Goal: Information Seeking & Learning: Compare options

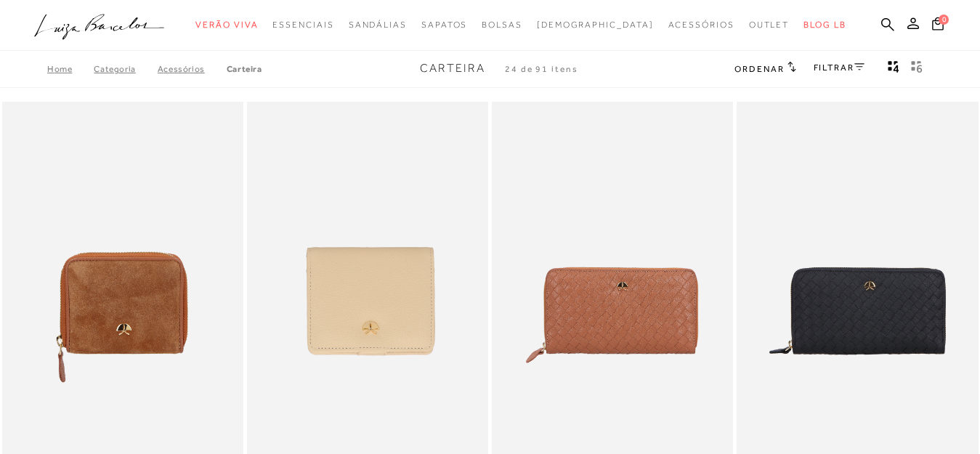
click at [790, 68] on icon at bounding box center [792, 67] width 8 height 10
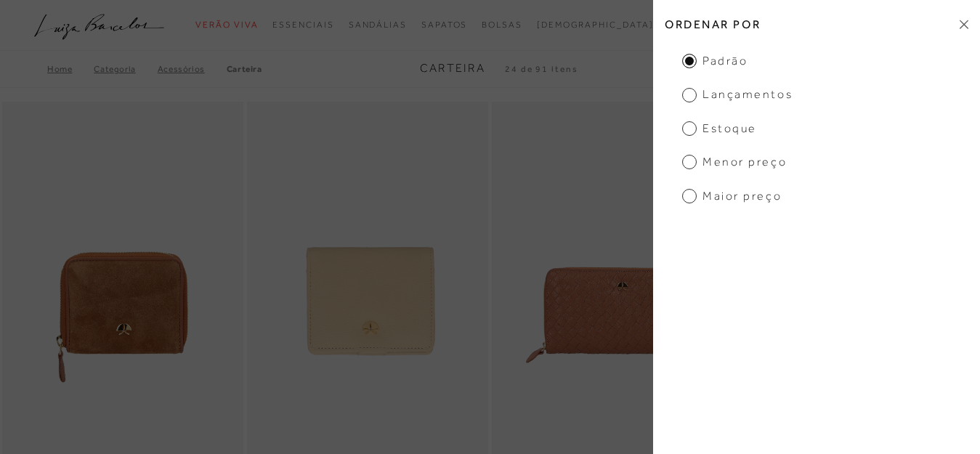
click at [692, 164] on span "Menor preço" at bounding box center [734, 162] width 105 height 16
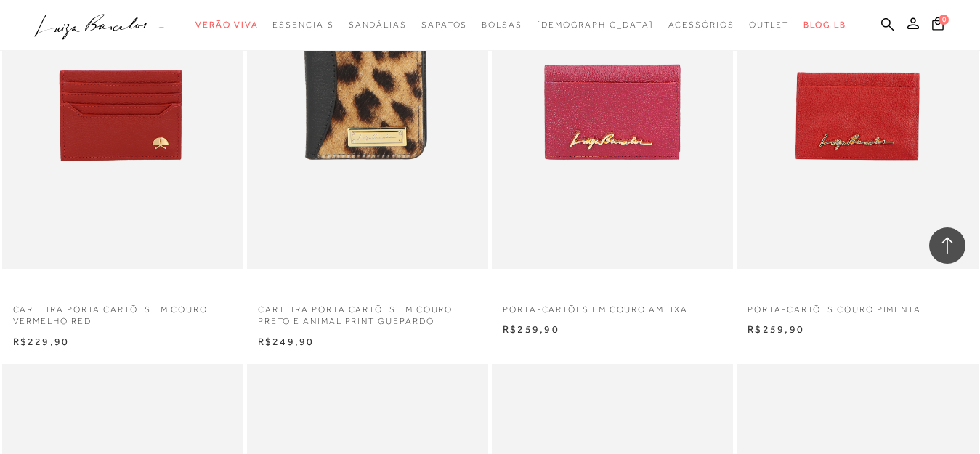
scroll to position [1381, 0]
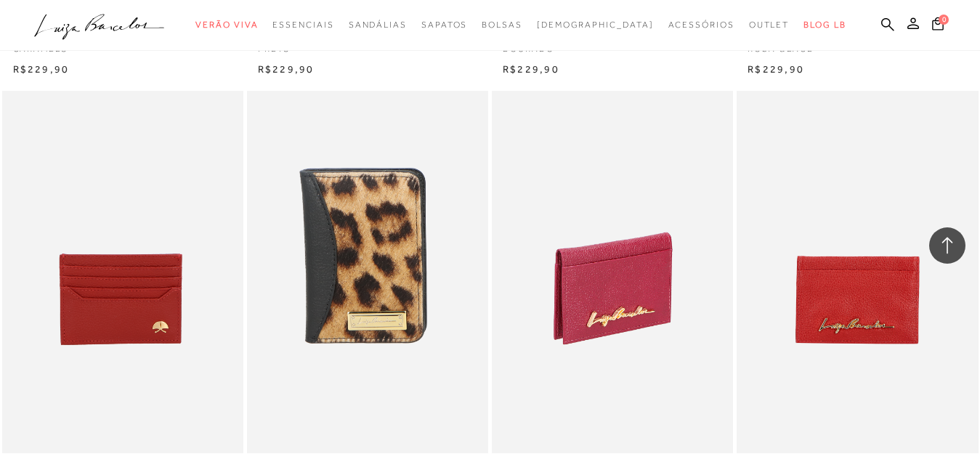
click at [657, 294] on img at bounding box center [613, 272] width 240 height 362
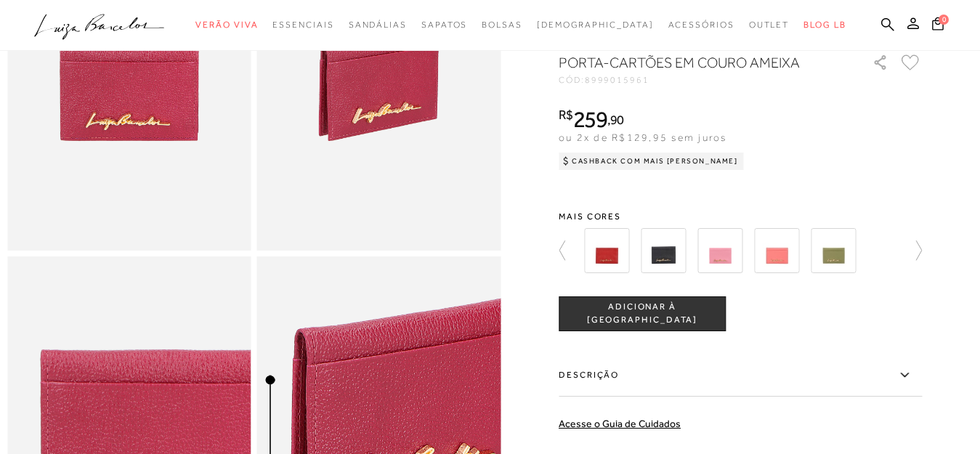
scroll to position [73, 0]
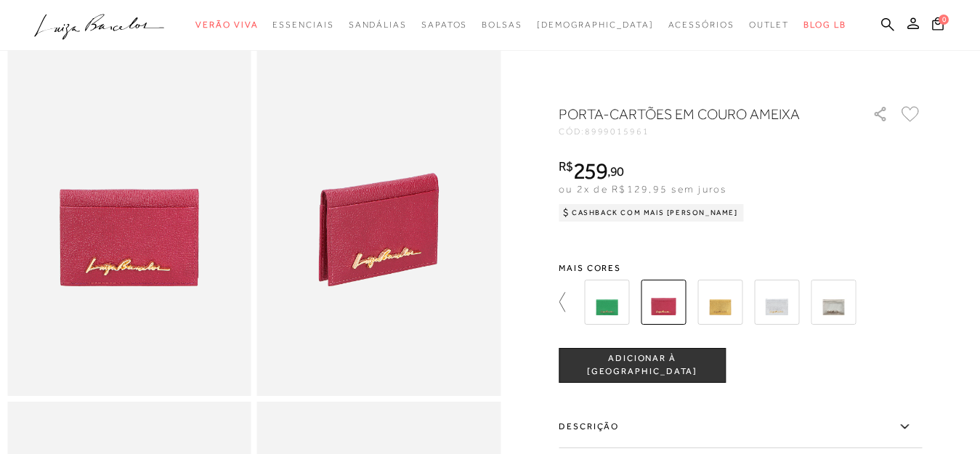
click at [567, 302] on icon at bounding box center [569, 302] width 20 height 20
click at [595, 304] on img at bounding box center [606, 302] width 45 height 45
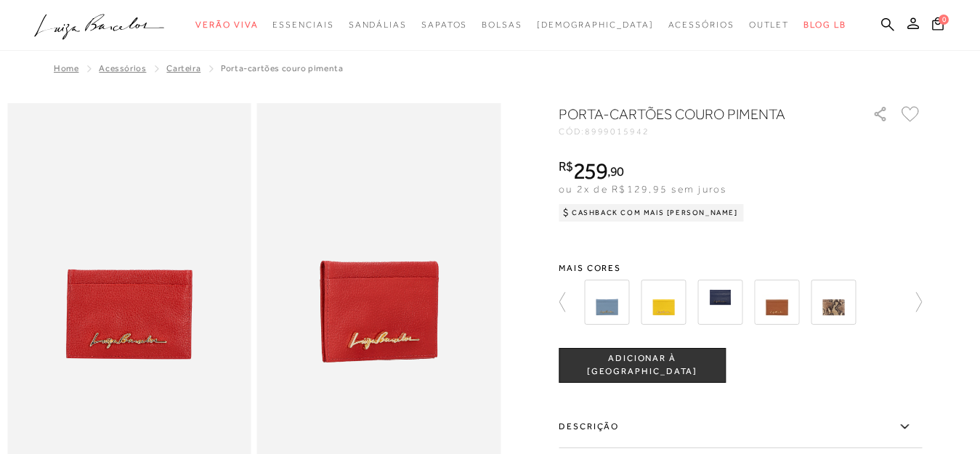
click at [839, 311] on img at bounding box center [833, 302] width 45 height 45
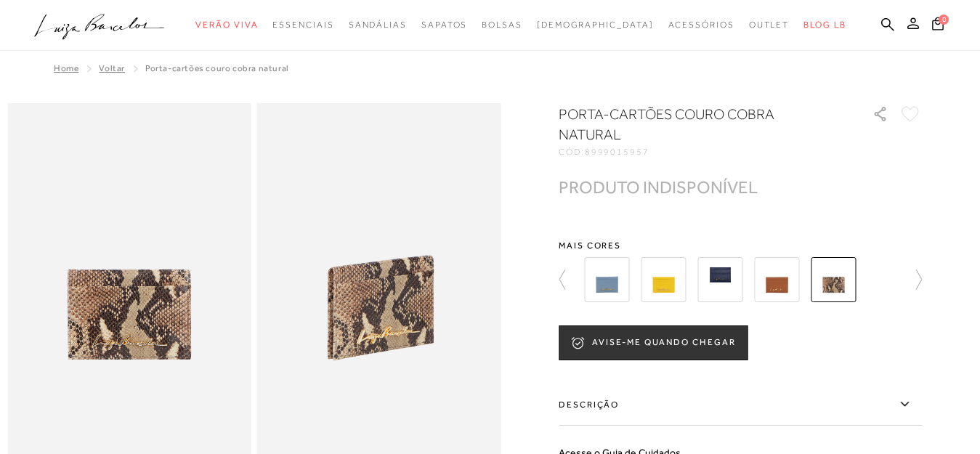
click at [733, 288] on img at bounding box center [720, 279] width 45 height 45
click at [773, 288] on img at bounding box center [776, 279] width 45 height 45
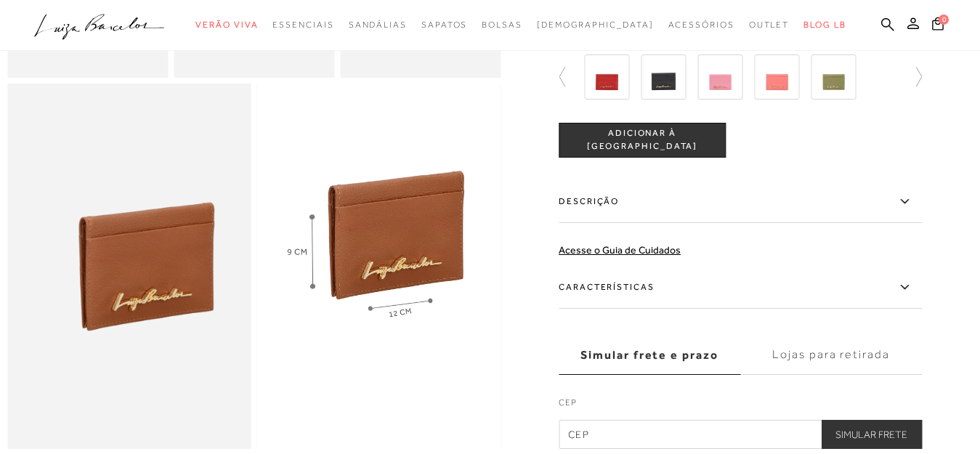
scroll to position [727, 0]
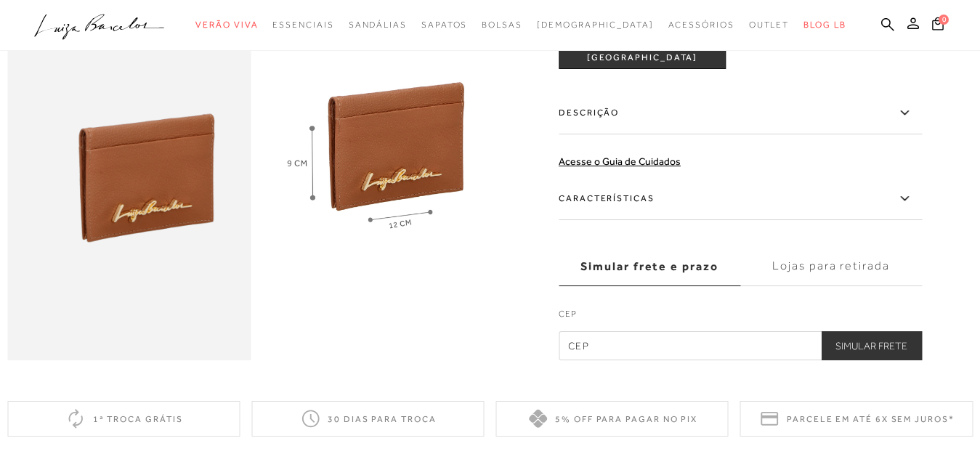
click at [600, 360] on input "text" at bounding box center [740, 345] width 363 height 29
type input "78345-000"
click at [864, 360] on button "Simular Frete" at bounding box center [871, 345] width 101 height 29
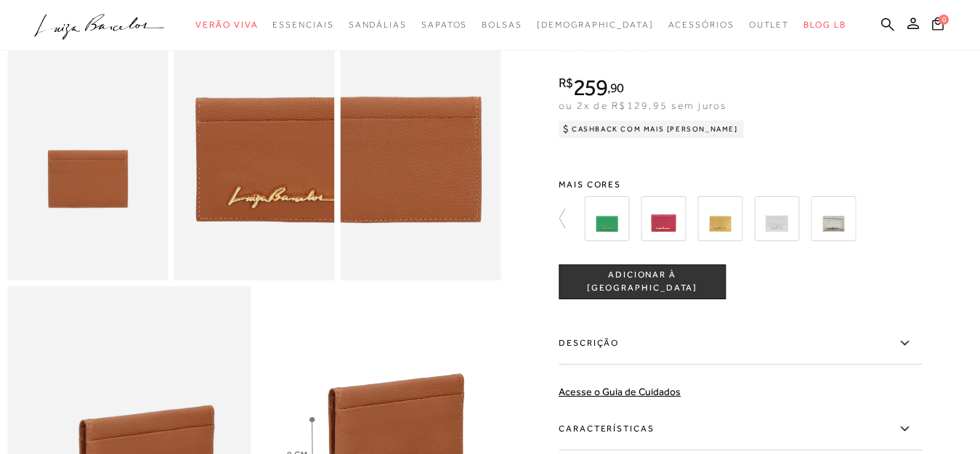
scroll to position [436, 0]
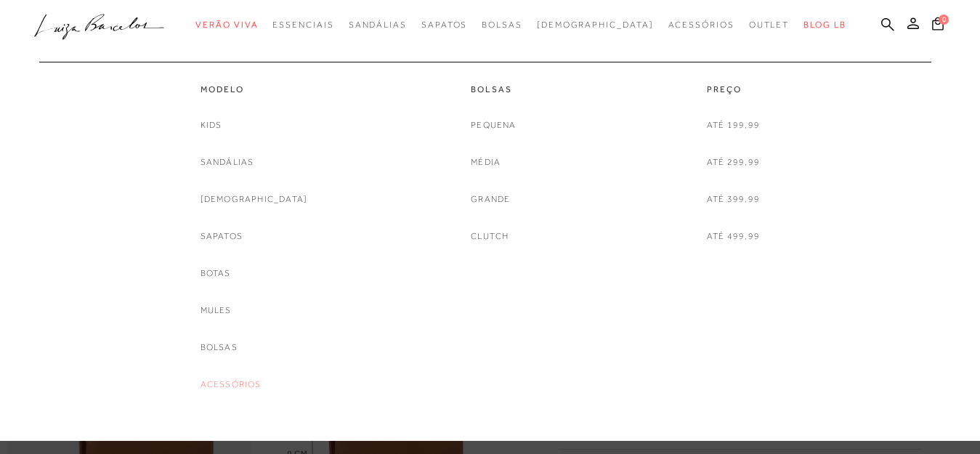
click at [251, 384] on link "Acessórios" at bounding box center [231, 384] width 61 height 15
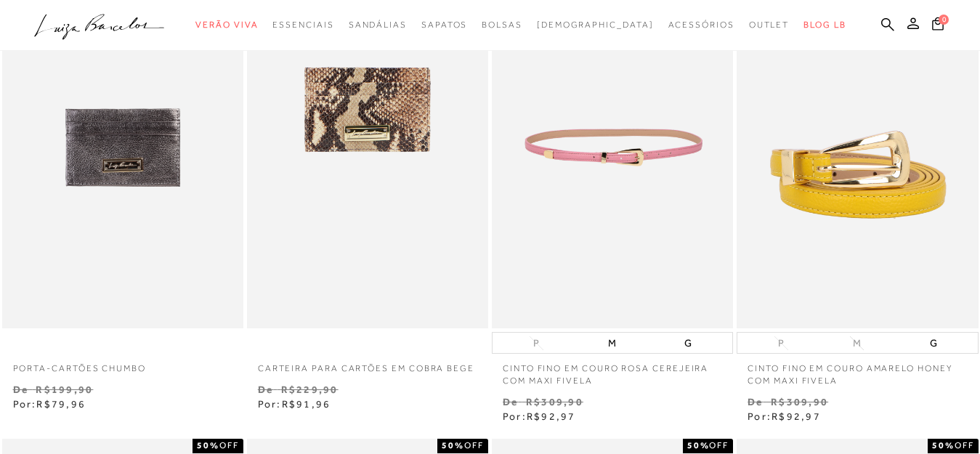
scroll to position [581, 0]
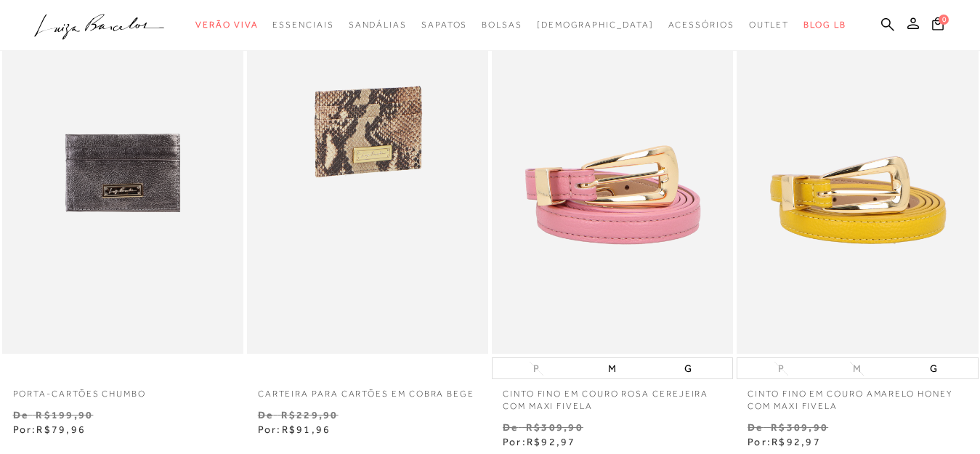
click at [383, 159] on img at bounding box center [369, 173] width 240 height 362
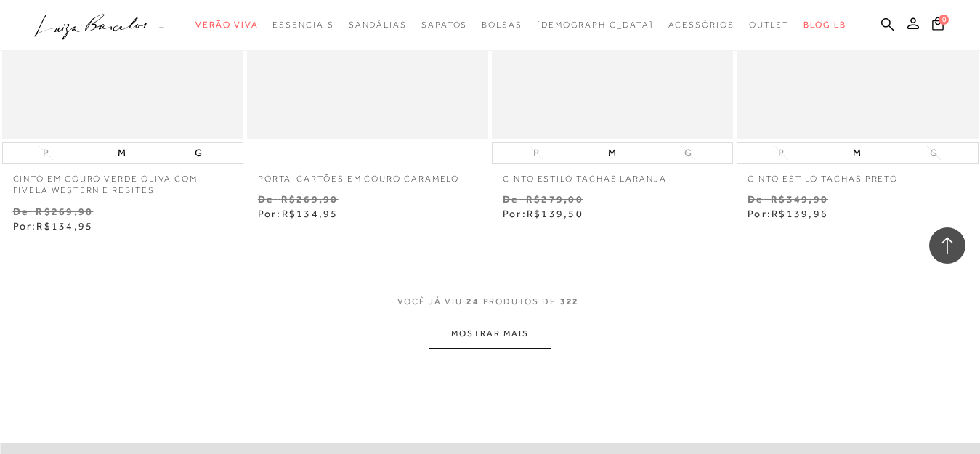
scroll to position [2744, 0]
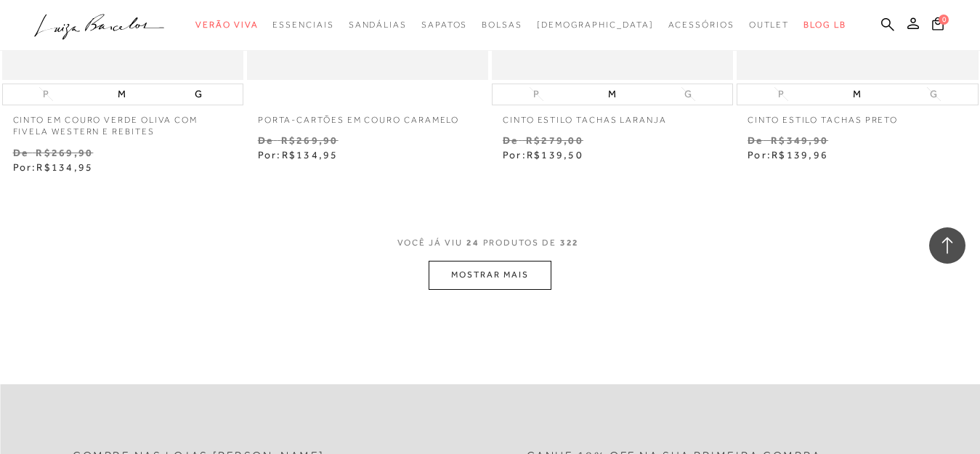
click at [507, 271] on button "MOSTRAR MAIS" at bounding box center [490, 275] width 122 height 28
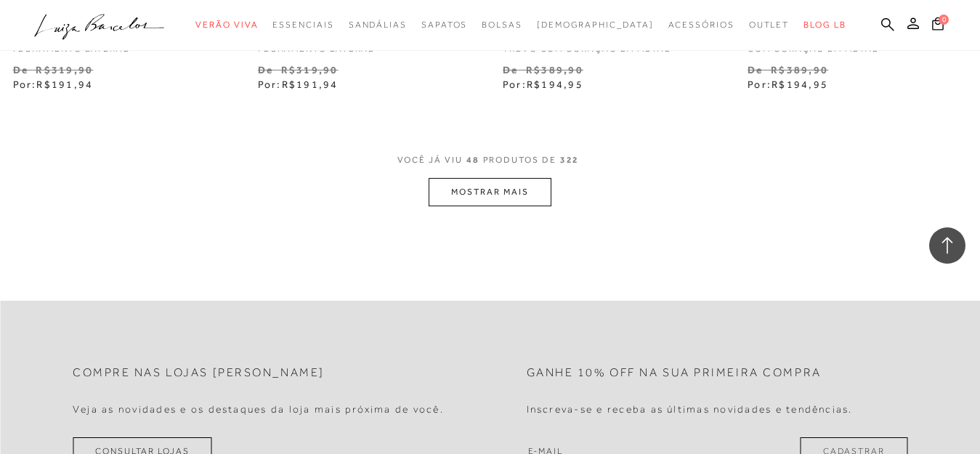
scroll to position [5651, 0]
click at [505, 197] on button "MOSTRAR MAIS" at bounding box center [490, 188] width 122 height 28
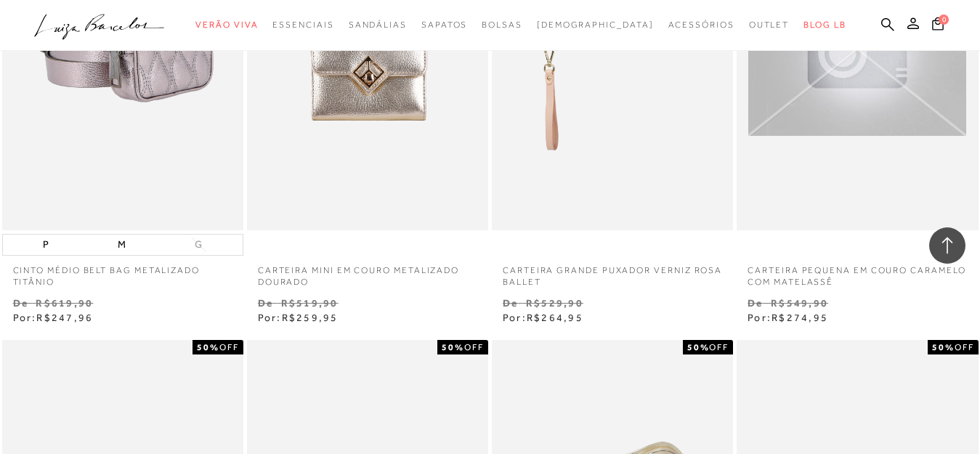
scroll to position [7686, 0]
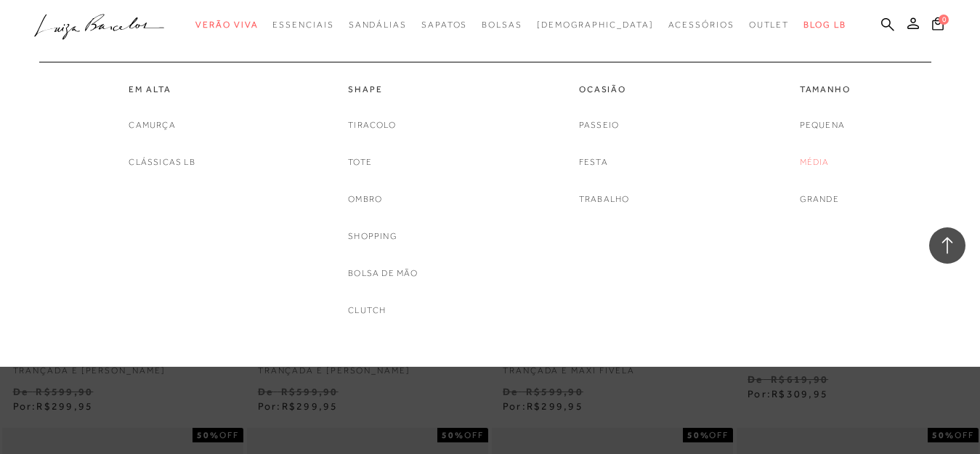
click at [819, 164] on link "Média" at bounding box center [815, 162] width 30 height 15
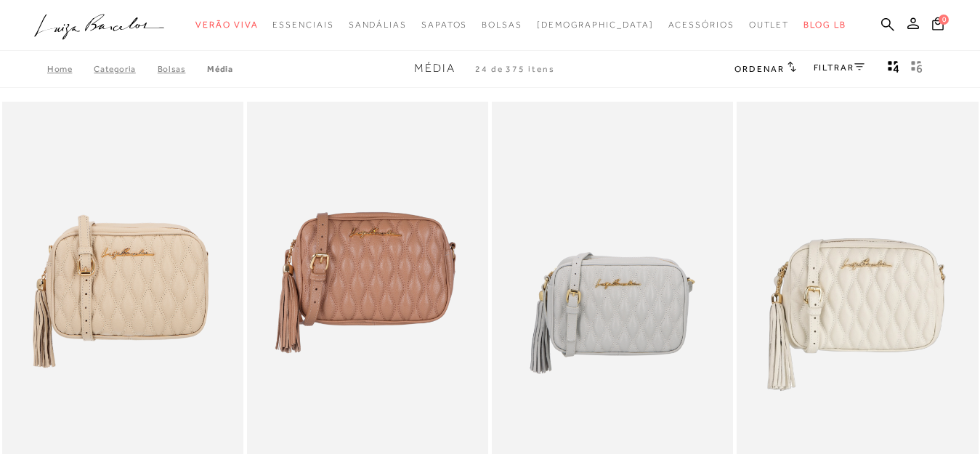
click at [791, 72] on icon at bounding box center [792, 66] width 9 height 11
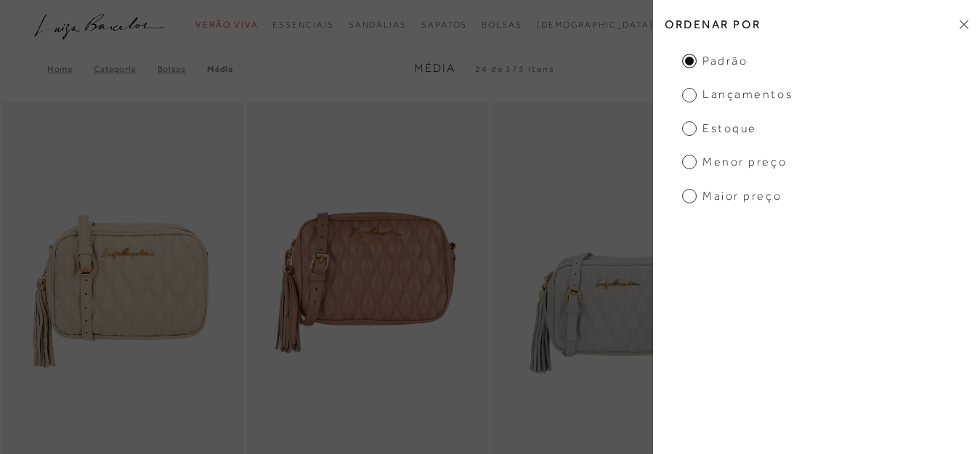
click at [688, 164] on span "Menor preço" at bounding box center [734, 162] width 105 height 16
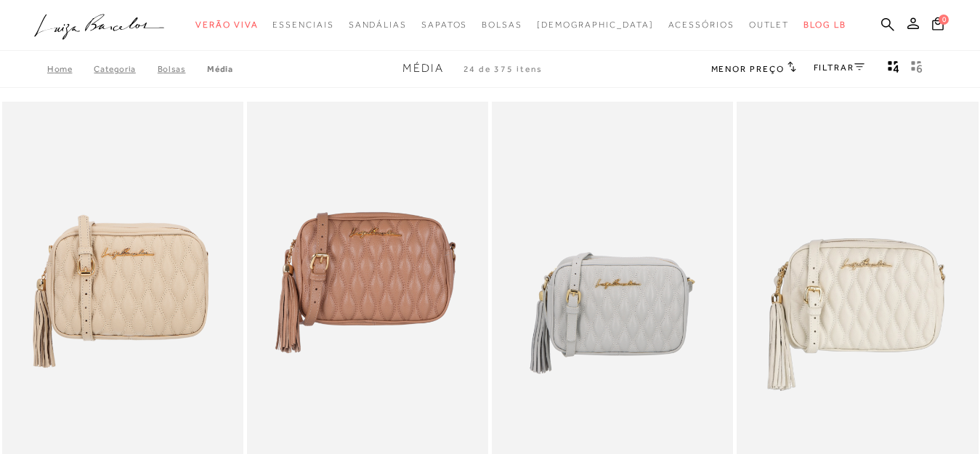
click at [688, 164] on img at bounding box center [613, 283] width 240 height 362
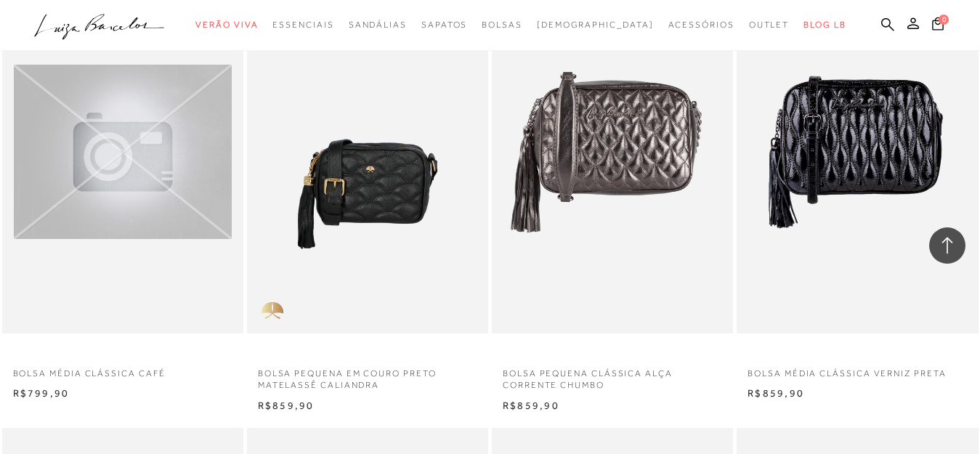
scroll to position [1526, 0]
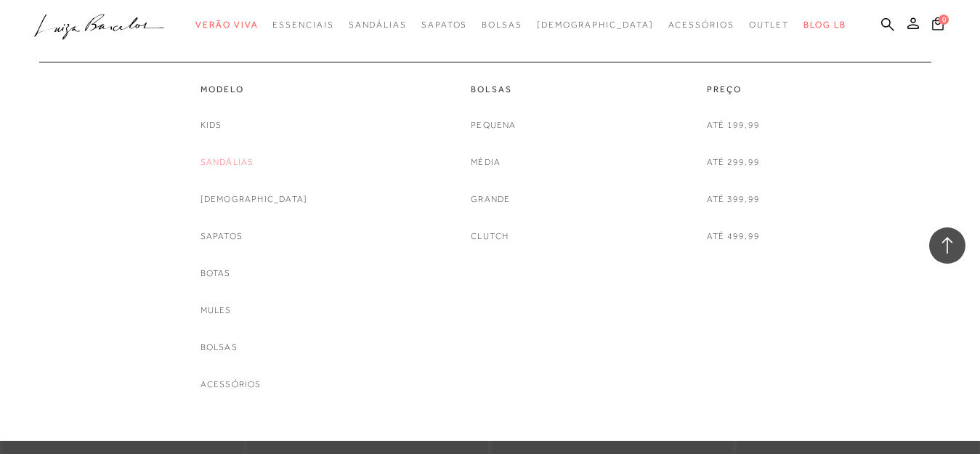
click at [254, 164] on link "Sandálias" at bounding box center [228, 162] width 54 height 15
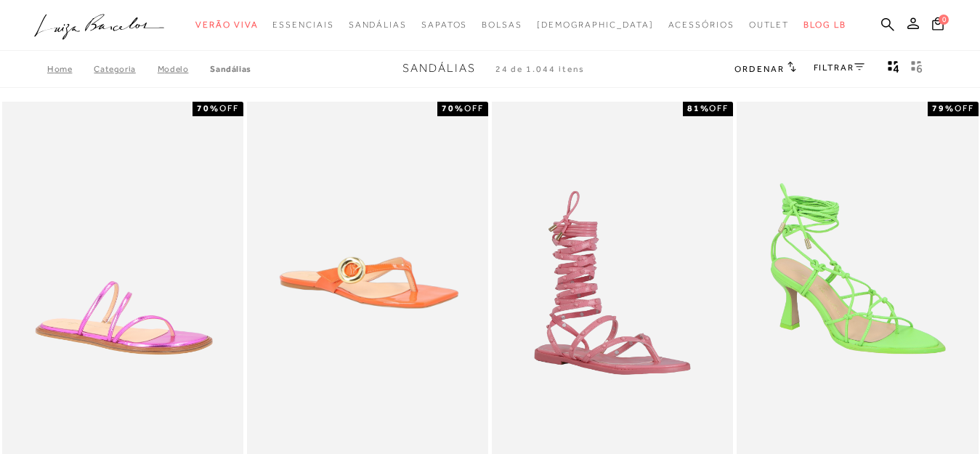
click at [789, 73] on span at bounding box center [792, 69] width 9 height 10
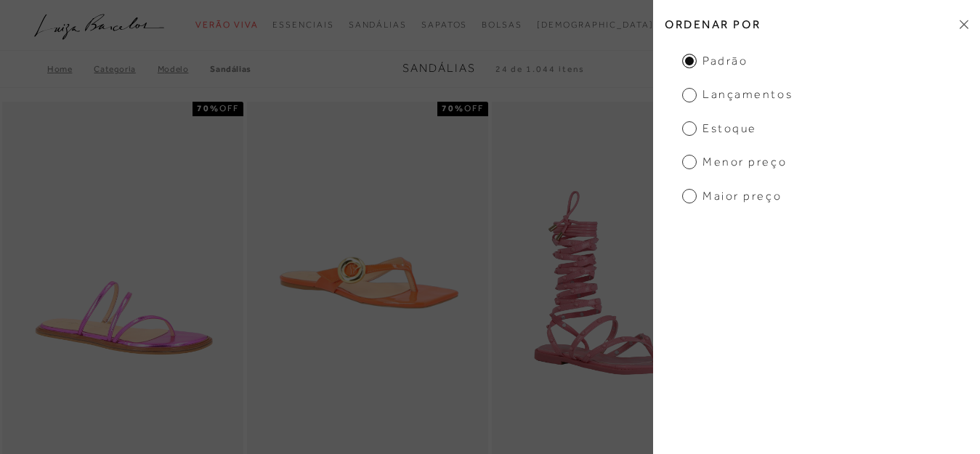
click at [693, 160] on span "Menor preço" at bounding box center [734, 162] width 105 height 16
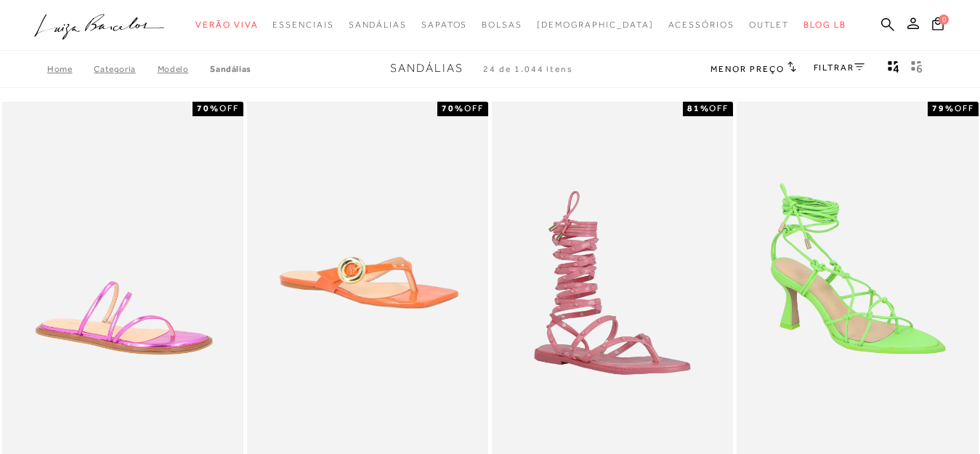
click at [790, 68] on icon at bounding box center [792, 67] width 8 height 10
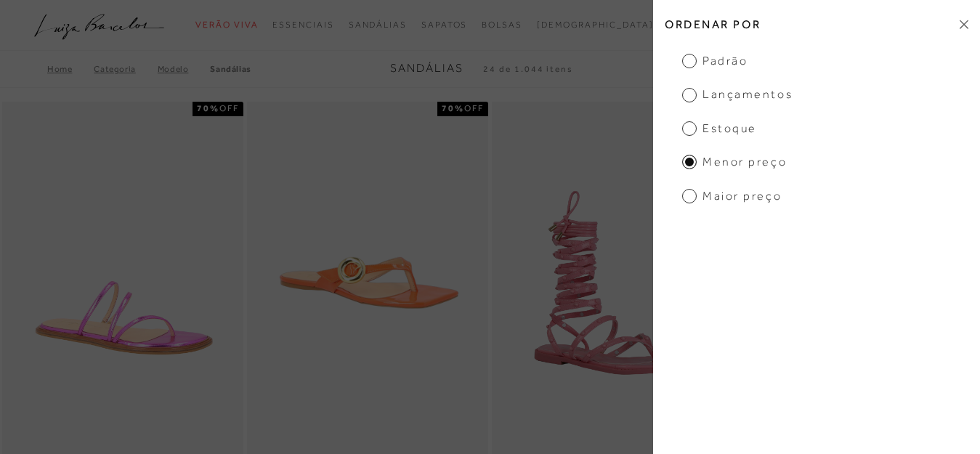
click at [714, 159] on span "Menor preço" at bounding box center [734, 162] width 105 height 16
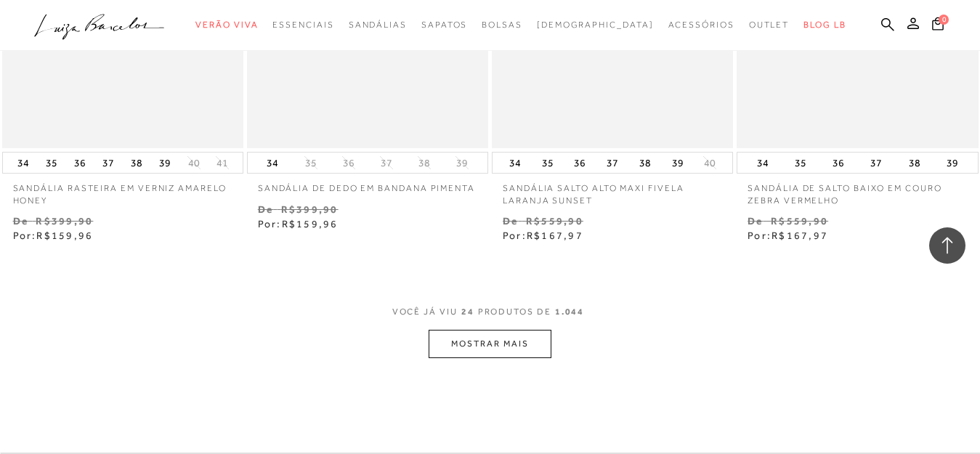
scroll to position [2689, 0]
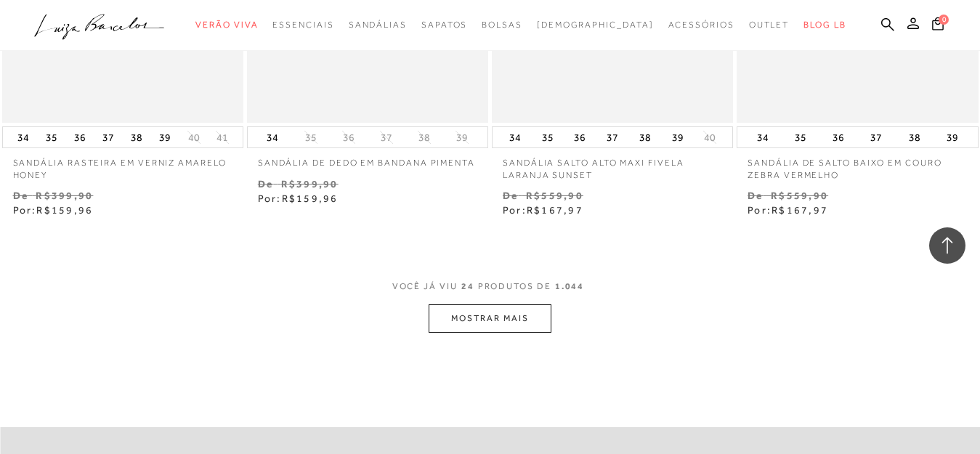
click at [457, 318] on button "MOSTRAR MAIS" at bounding box center [490, 319] width 122 height 28
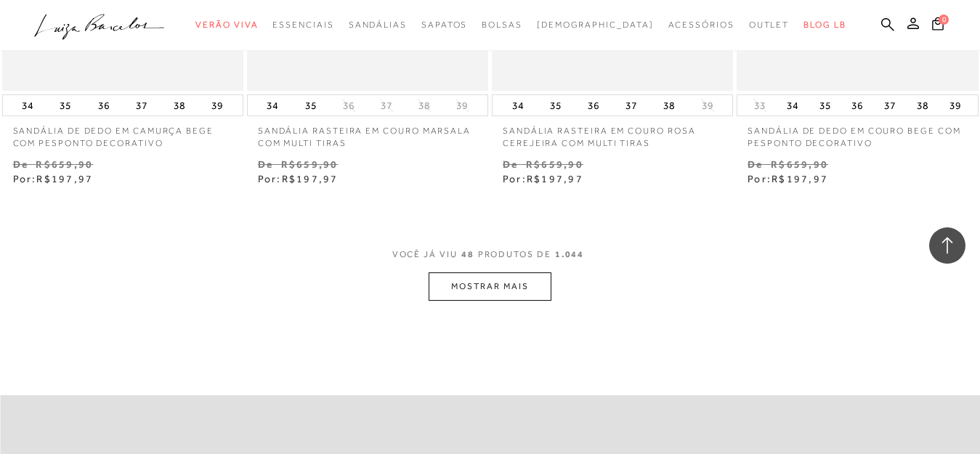
scroll to position [5654, 0]
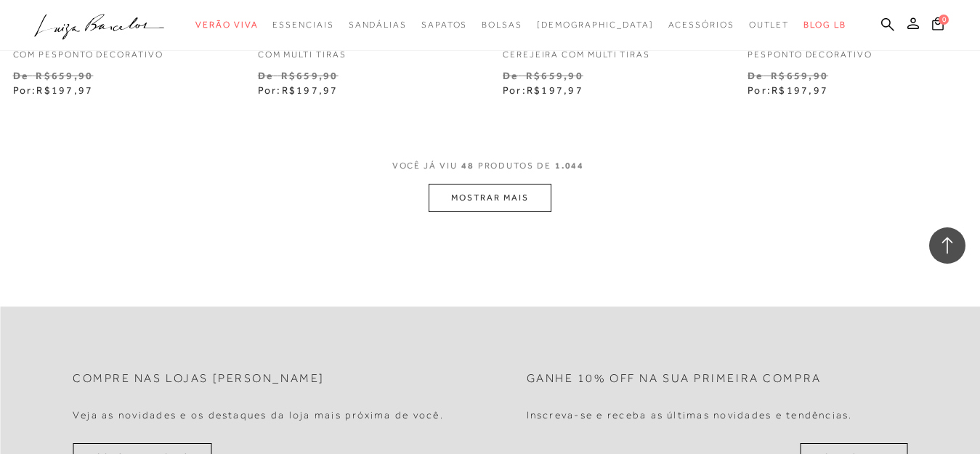
click at [467, 197] on button "MOSTRAR MAIS" at bounding box center [490, 198] width 122 height 28
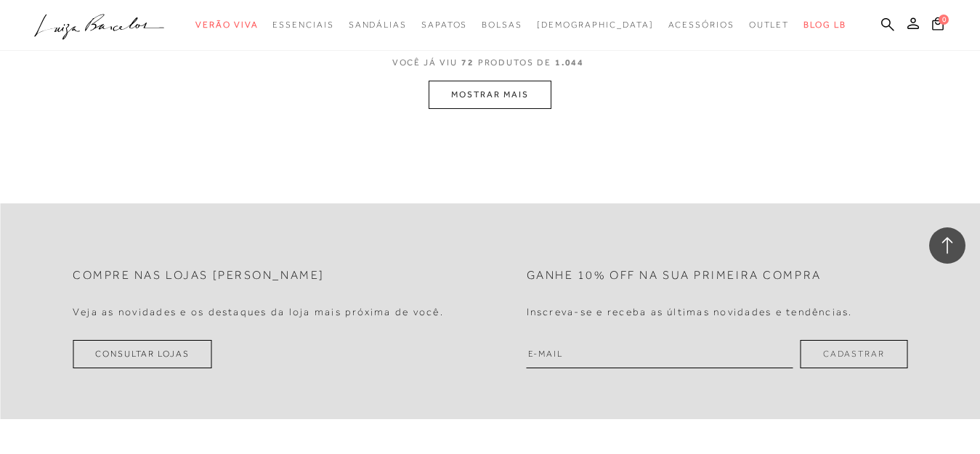
scroll to position [8416, 0]
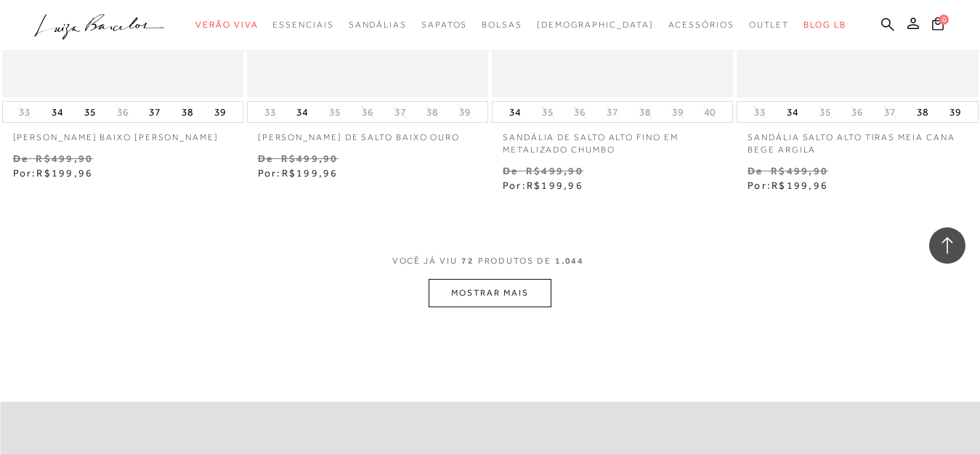
click at [534, 299] on button "MOSTRAR MAIS" at bounding box center [490, 293] width 122 height 28
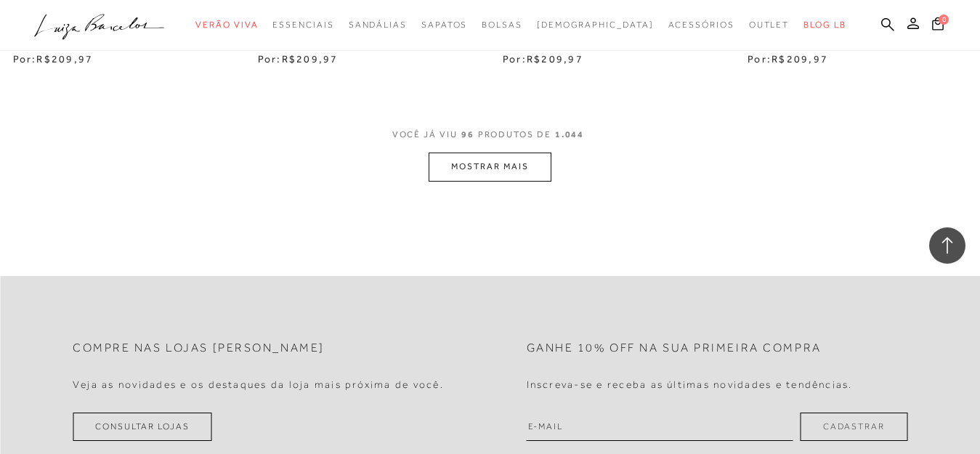
scroll to position [11396, 0]
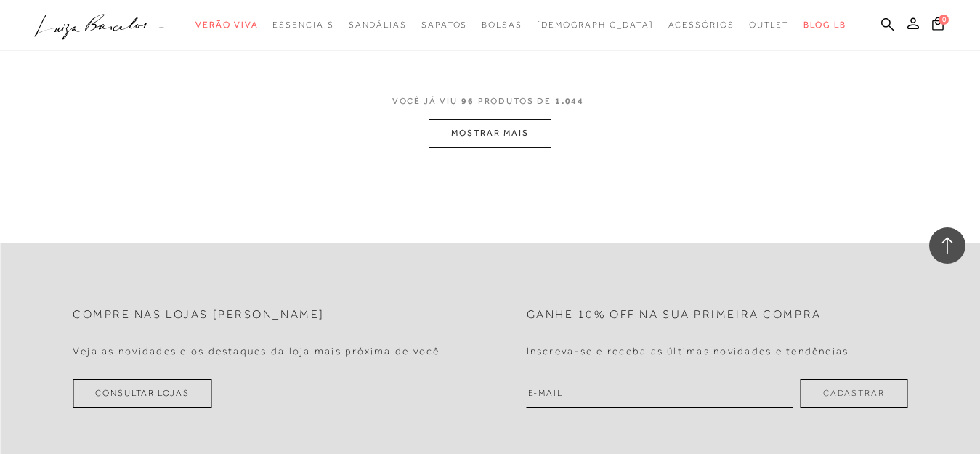
drag, startPoint x: 525, startPoint y: 117, endPoint x: 523, endPoint y: 129, distance: 12.7
click at [525, 117] on span "VOCÊ JÁ VIU 96 PRODUTOS DE 1.044" at bounding box center [490, 106] width 196 height 26
click at [522, 134] on button "MOSTRAR MAIS" at bounding box center [490, 133] width 122 height 28
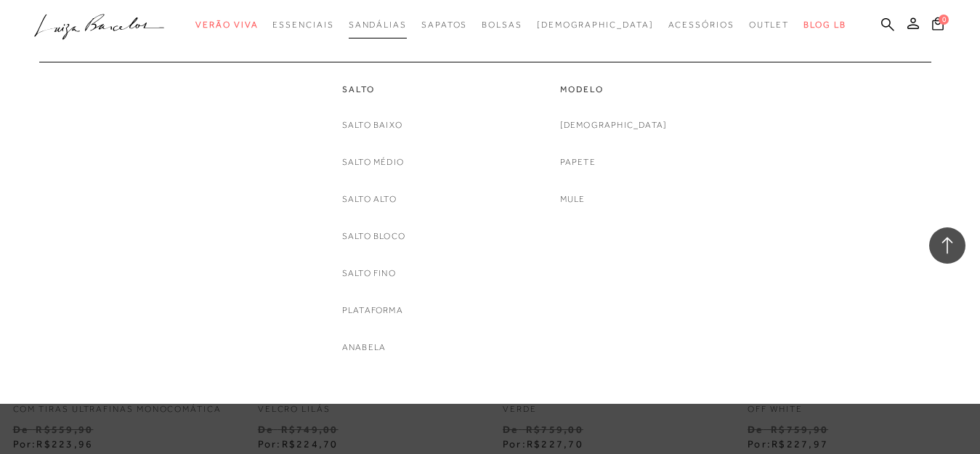
scroll to position [11687, 0]
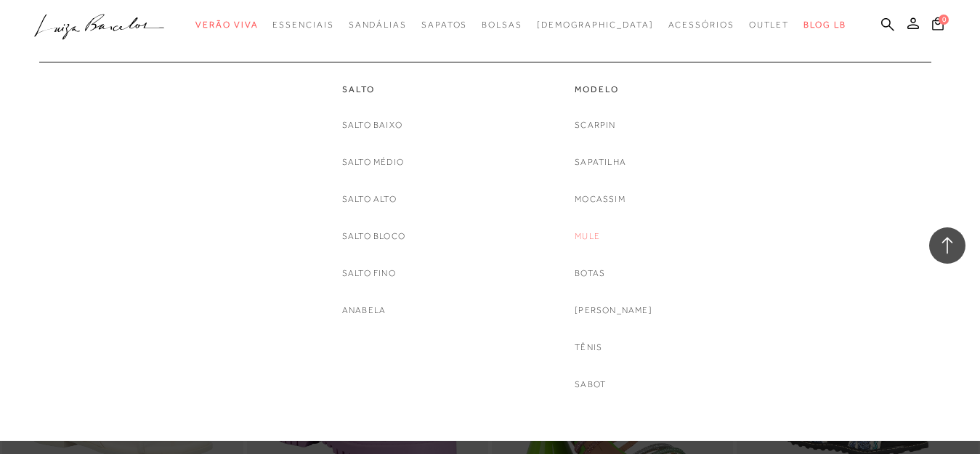
click at [600, 235] on link "Mule" at bounding box center [587, 236] width 25 height 15
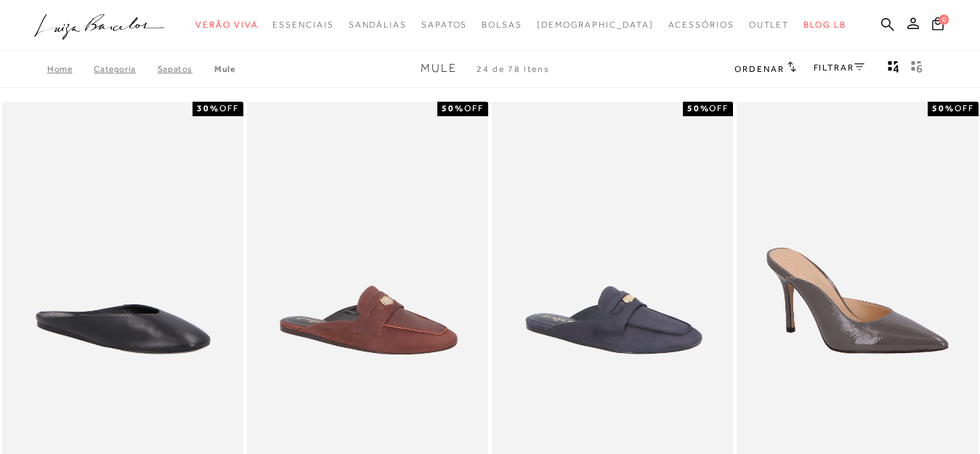
click at [790, 71] on icon at bounding box center [792, 67] width 8 height 10
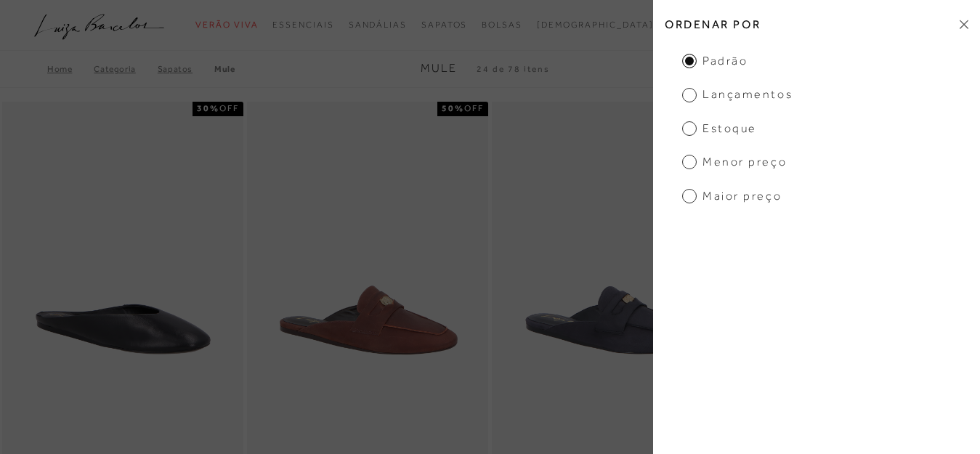
click at [682, 162] on ul "Padrão Lançamentos [GEOGRAPHIC_DATA] Menor preço Maior preço" at bounding box center [816, 128] width 327 height 151
click at [689, 162] on span "Menor preço" at bounding box center [734, 162] width 105 height 16
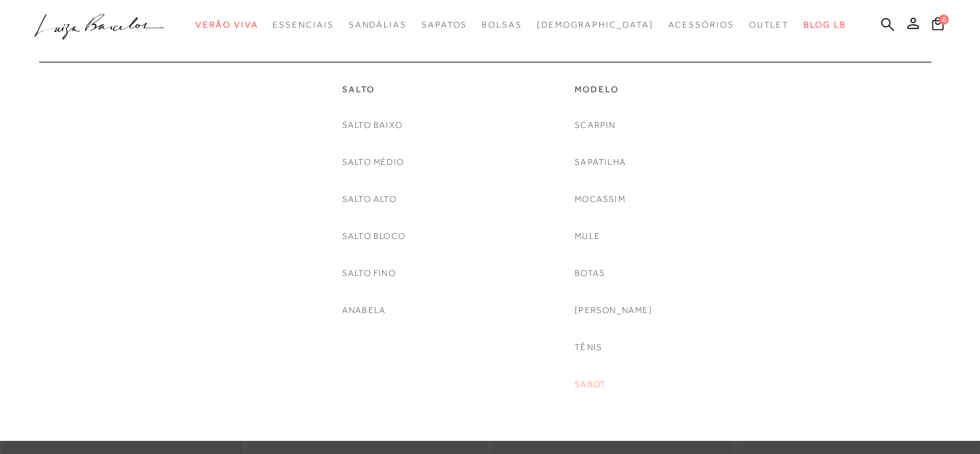
click at [592, 384] on link "Sabot" at bounding box center [590, 384] width 31 height 15
click at [607, 315] on link "[PERSON_NAME]" at bounding box center [614, 310] width 78 height 15
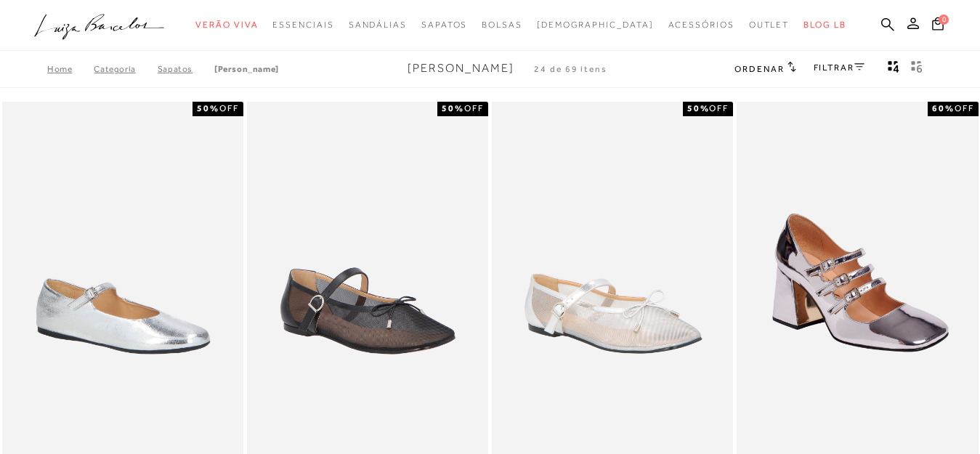
click at [788, 73] on span at bounding box center [792, 69] width 9 height 10
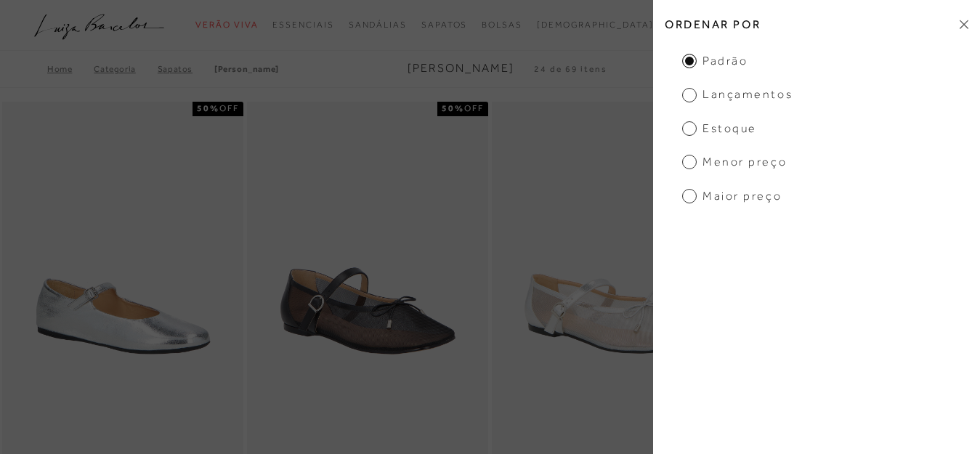
click at [689, 161] on span "Menor preço" at bounding box center [734, 162] width 105 height 16
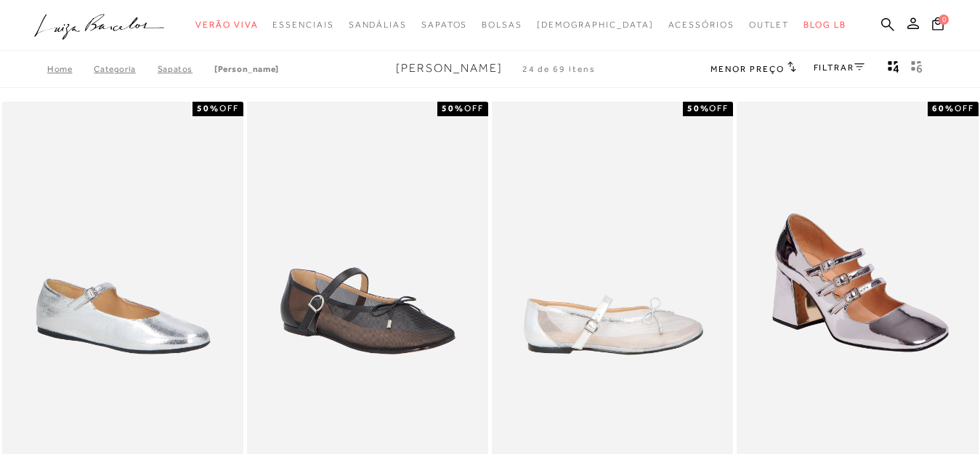
click at [693, 163] on img at bounding box center [613, 283] width 240 height 362
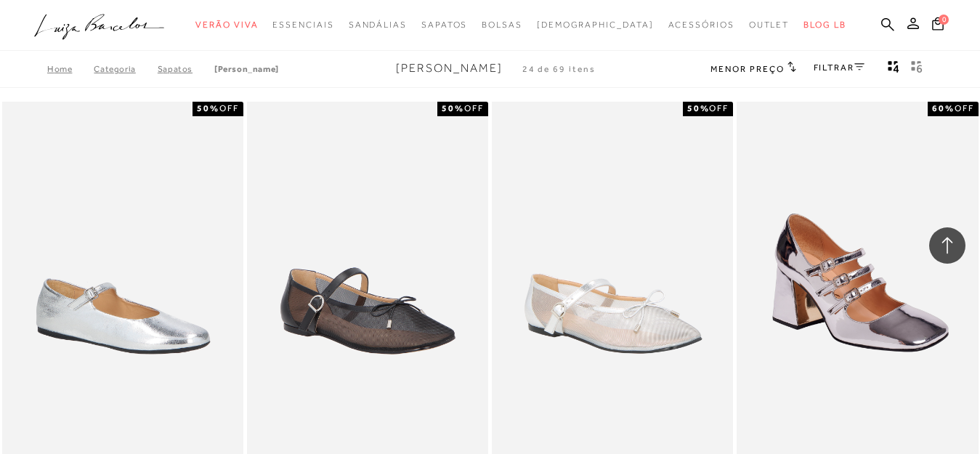
scroll to position [1017, 0]
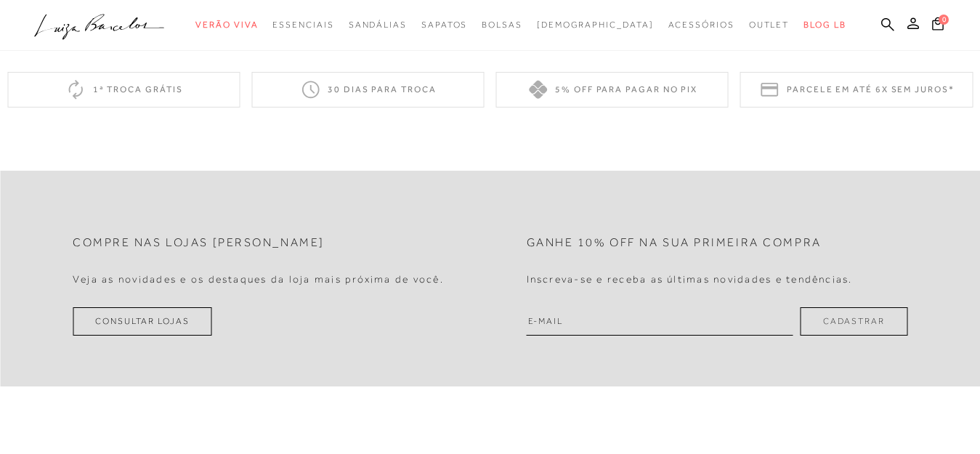
scroll to position [363, 0]
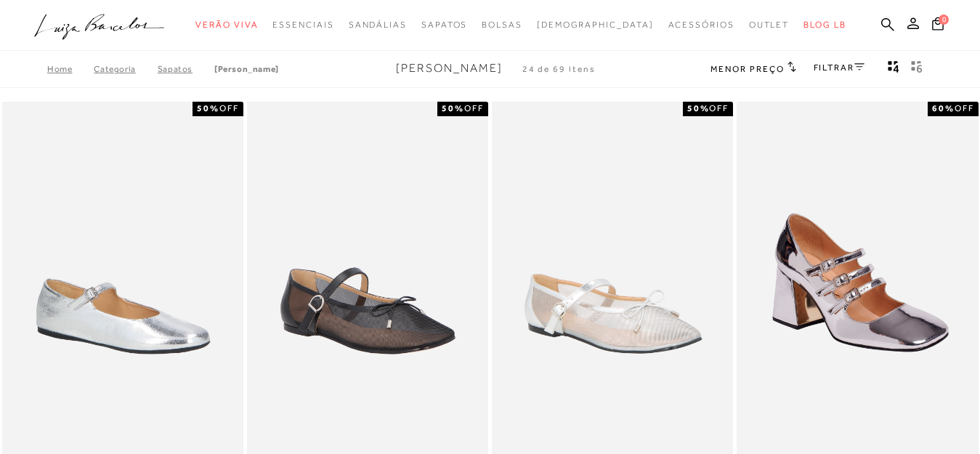
click at [853, 20] on ul ".a{fill-rule:evenodd;} Verão Viva Em alta Favoritos das Influenciadoras Apostas…" at bounding box center [479, 25] width 890 height 27
click at [858, 21] on div "categoryHeader .a{fill-rule:evenodd;} Verão Viva Mules" at bounding box center [490, 19] width 980 height 39
click at [882, 22] on icon at bounding box center [888, 24] width 13 height 14
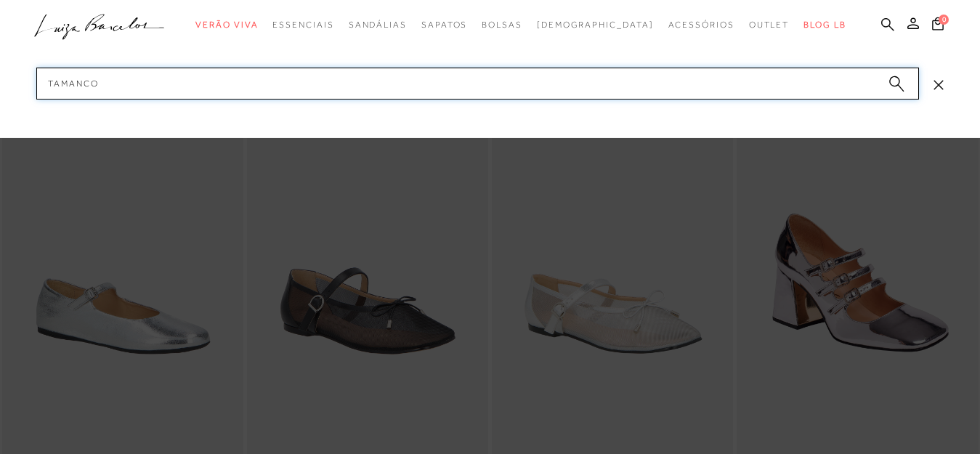
type input "TAMANCOS"
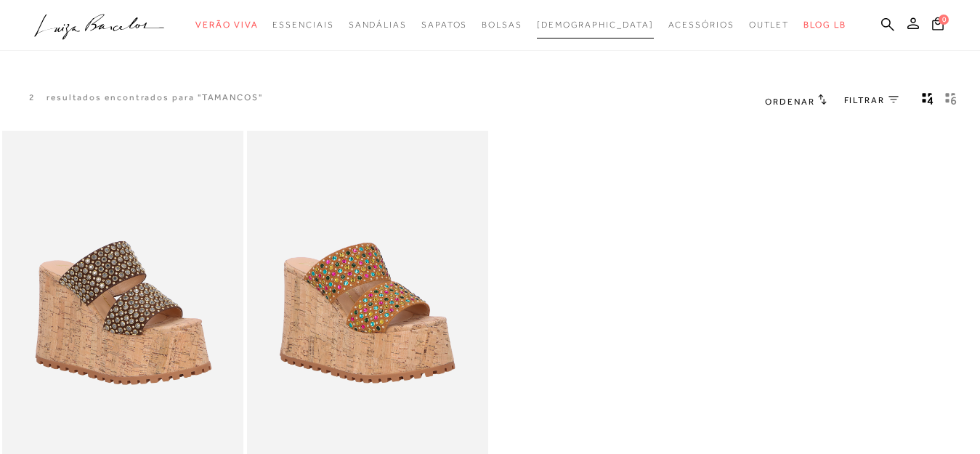
click at [597, 29] on span "[DEMOGRAPHIC_DATA]" at bounding box center [595, 25] width 117 height 10
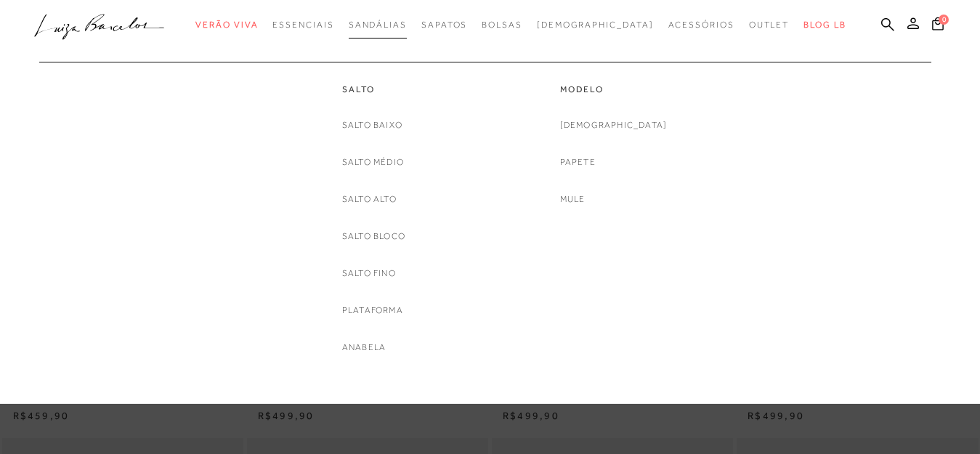
scroll to position [134, 0]
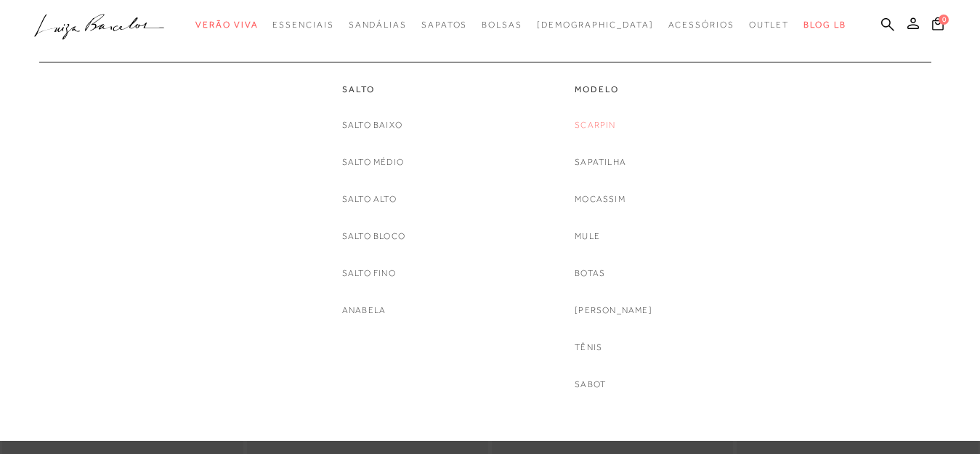
click at [611, 125] on link "Scarpin" at bounding box center [595, 125] width 41 height 15
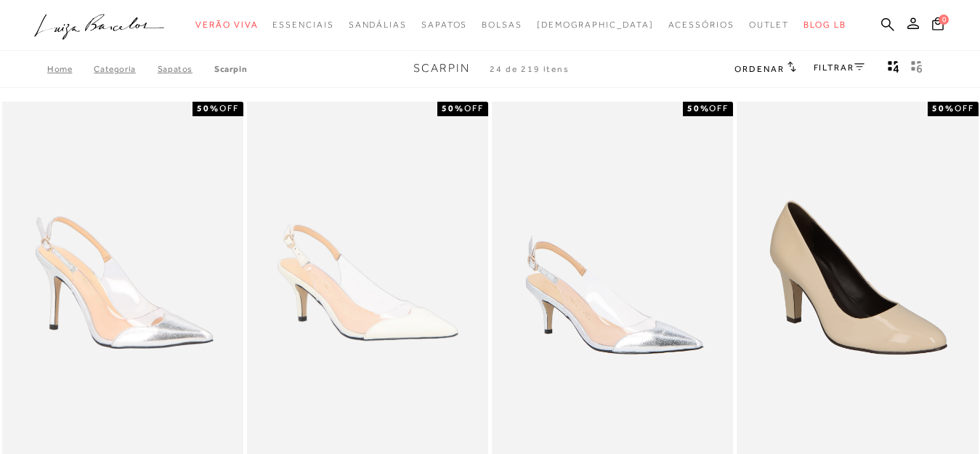
click at [794, 73] on div "Ordenar Ordenar por Padrão Lançamentos Estoque Menor preço" at bounding box center [832, 69] width 194 height 19
click at [789, 66] on icon at bounding box center [792, 66] width 9 height 11
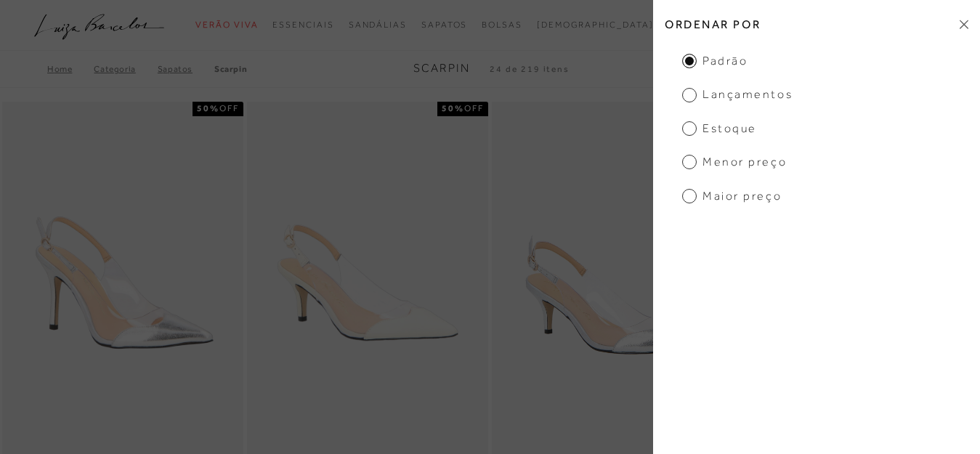
click at [723, 162] on span "Menor preço" at bounding box center [734, 162] width 105 height 16
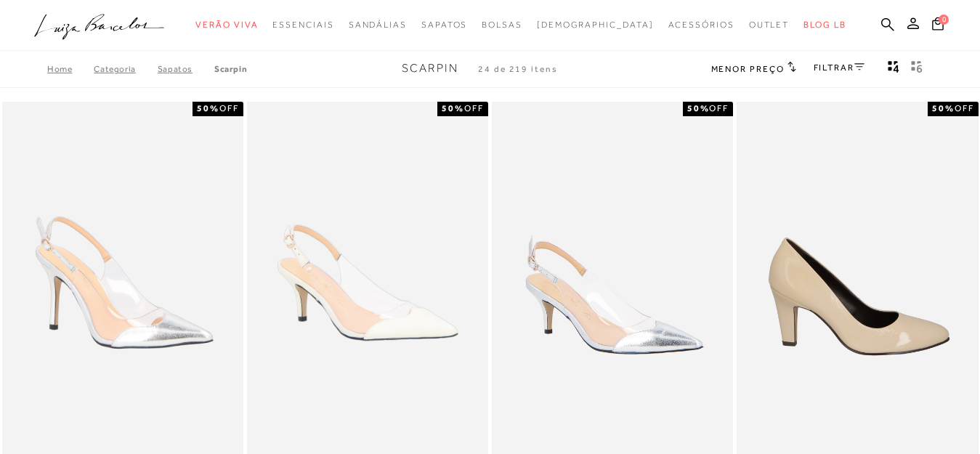
click at [696, 166] on img at bounding box center [613, 283] width 240 height 362
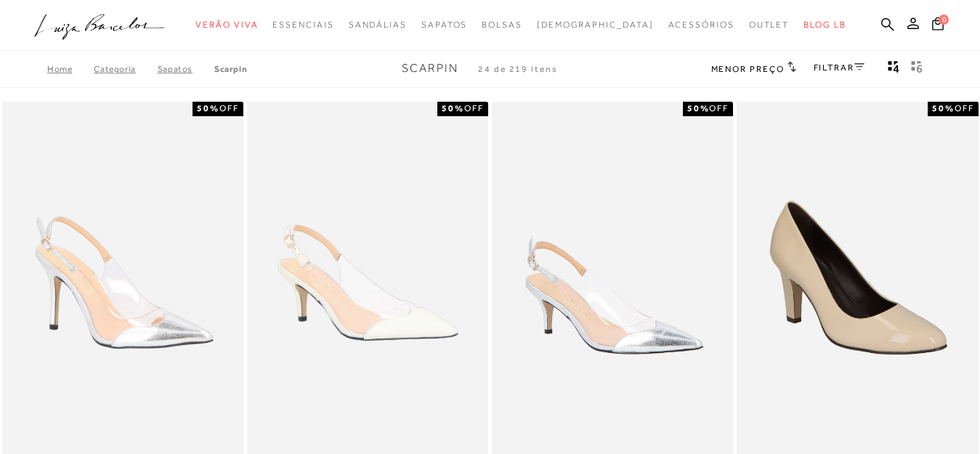
click at [861, 67] on icon at bounding box center [860, 66] width 10 height 7
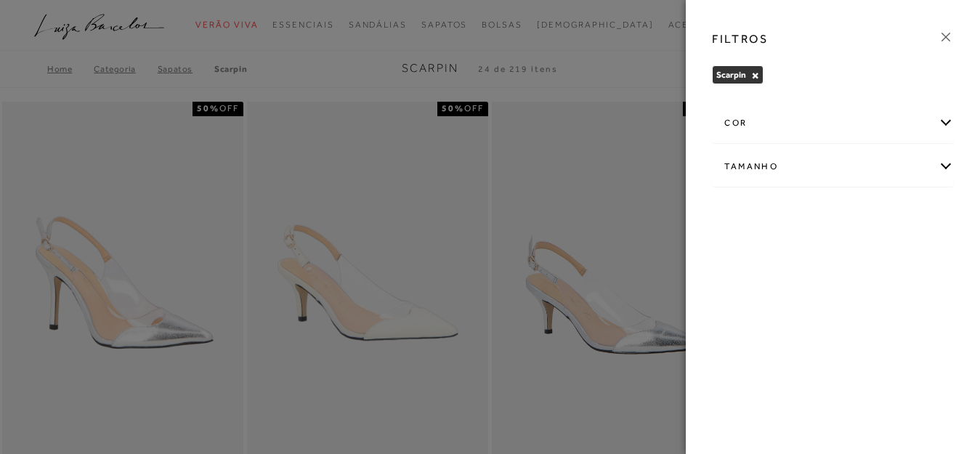
click at [932, 164] on div "Tamanho" at bounding box center [833, 167] width 241 height 39
click at [855, 215] on span "36" at bounding box center [857, 213] width 21 height 11
click at [855, 215] on input "36" at bounding box center [851, 216] width 15 height 15
checkbox input "true"
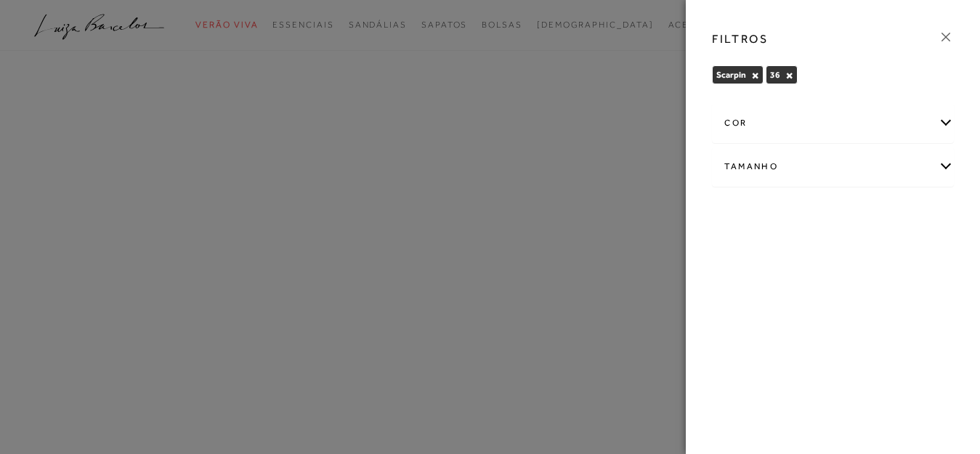
click at [945, 37] on icon at bounding box center [946, 37] width 16 height 16
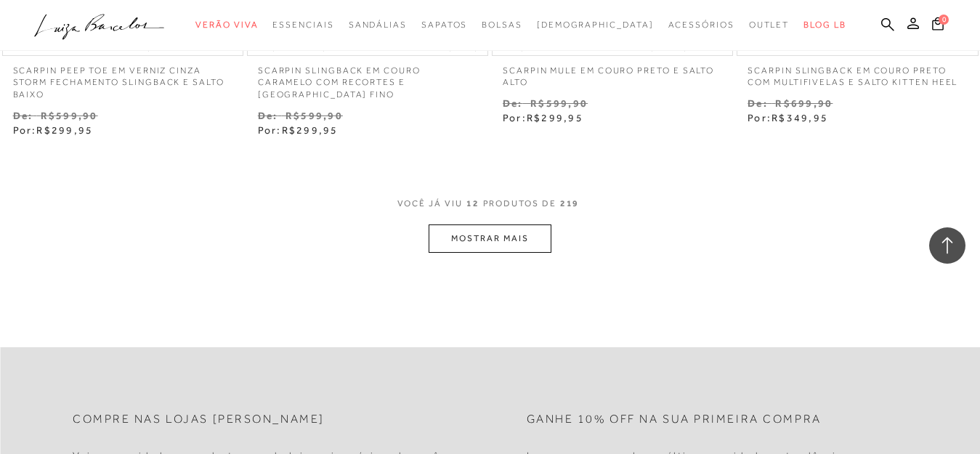
scroll to position [1454, 0]
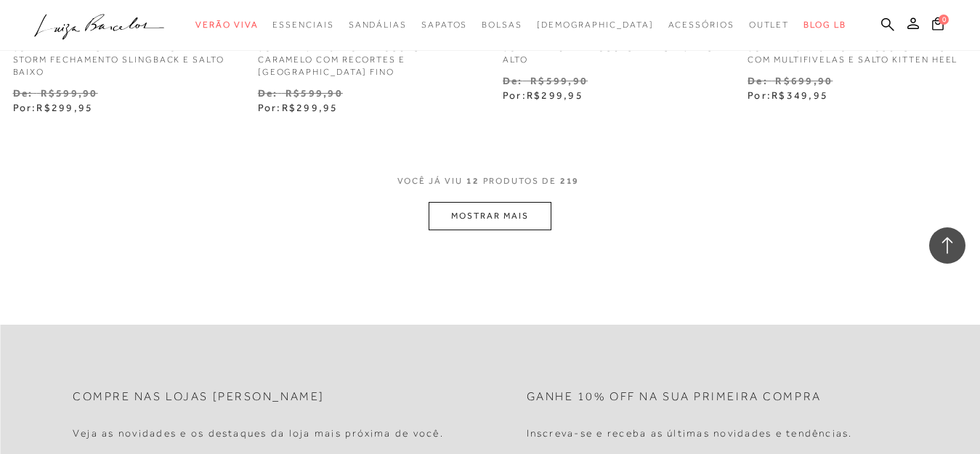
click at [486, 225] on button "MOSTRAR MAIS" at bounding box center [490, 216] width 122 height 28
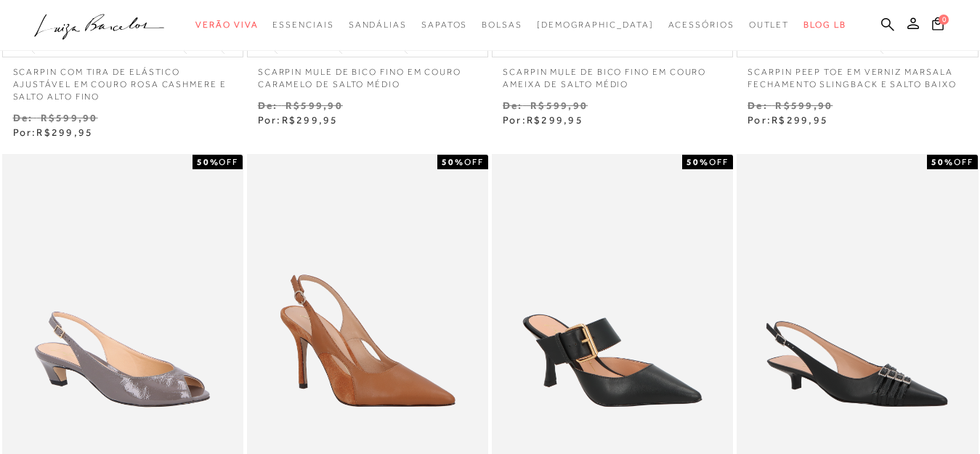
scroll to position [581, 0]
